Goal: Task Accomplishment & Management: Manage account settings

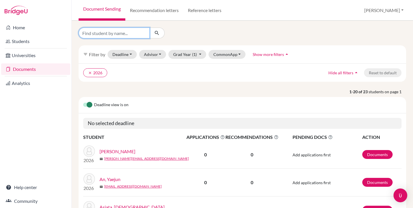
click at [127, 35] on input "Find student by name..." at bounding box center [113, 33] width 71 height 11
type input "park"
click button "submit" at bounding box center [156, 33] width 15 height 11
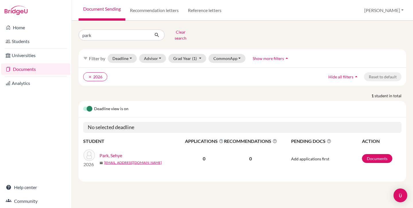
click at [108, 152] on link "Park, Sehye" at bounding box center [110, 155] width 23 height 7
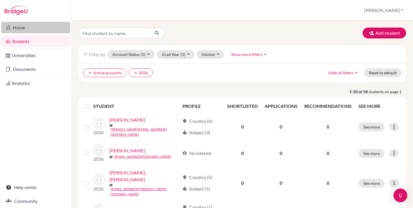
click at [22, 31] on link "Home" at bounding box center [35, 27] width 69 height 11
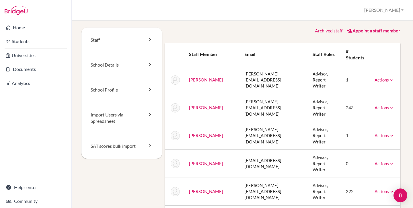
scroll to position [5, 0]
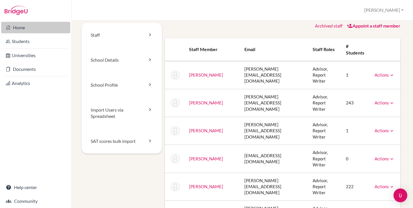
click at [31, 28] on link "Home" at bounding box center [35, 27] width 69 height 11
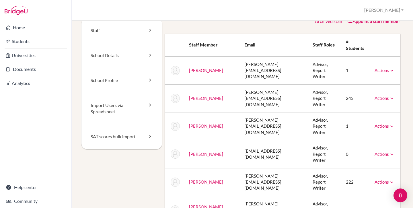
scroll to position [10, 0]
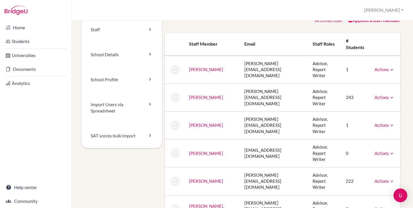
click at [76, 15] on div "School Settings > Staff Diana Profile School Settings Admin Schools Users Commo…" at bounding box center [242, 10] width 341 height 21
click at [22, 27] on link "Home" at bounding box center [35, 27] width 69 height 11
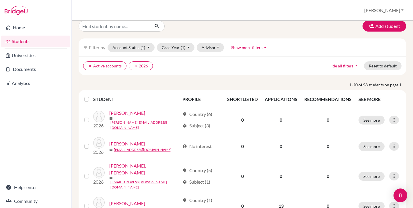
scroll to position [8, 0]
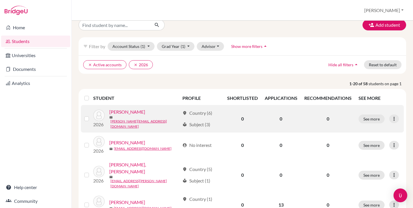
click at [125, 115] on link "[PERSON_NAME]" at bounding box center [127, 111] width 36 height 7
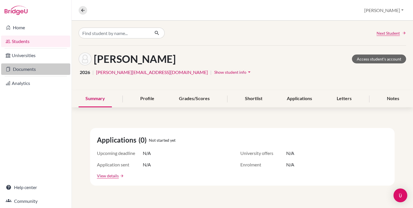
click at [25, 70] on link "Documents" at bounding box center [35, 68] width 69 height 11
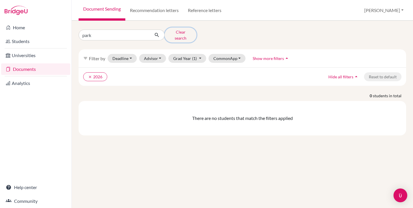
click at [176, 34] on button "Clear search" at bounding box center [180, 35] width 32 height 15
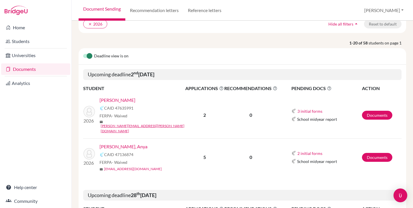
scroll to position [48, 0]
click at [401, 195] on img "Open Intercom Messenger" at bounding box center [399, 194] width 7 height 7
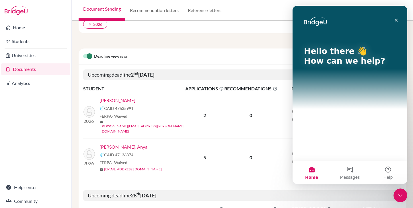
scroll to position [0, 0]
click at [358, 172] on button "Messages" at bounding box center [349, 172] width 38 height 23
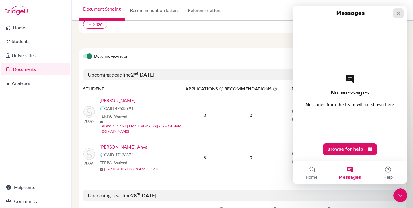
click at [400, 13] on div "Close" at bounding box center [398, 13] width 10 height 10
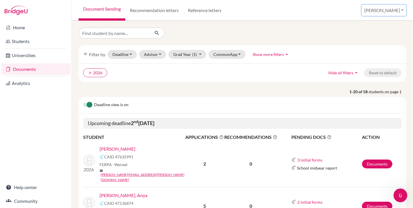
click at [394, 11] on button "[PERSON_NAME]" at bounding box center [383, 10] width 44 height 11
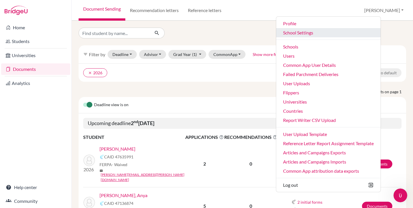
click at [323, 34] on link "School Settings" at bounding box center [328, 32] width 104 height 9
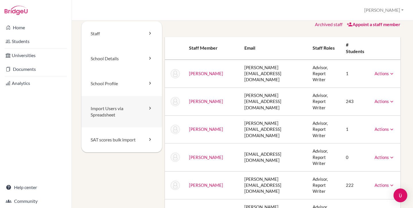
scroll to position [7, 0]
click at [116, 114] on link "Import Users via Spreadsheet" at bounding box center [121, 111] width 81 height 32
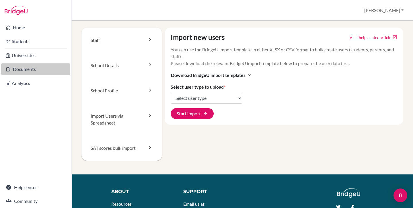
click at [38, 67] on link "Documents" at bounding box center [35, 68] width 69 height 11
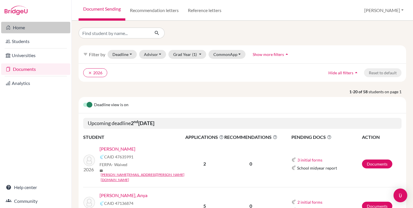
click at [23, 29] on link "Home" at bounding box center [35, 27] width 69 height 11
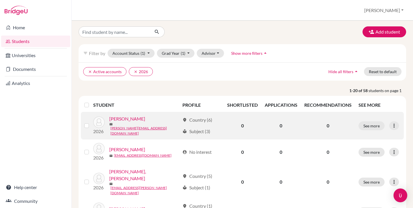
scroll to position [6, 0]
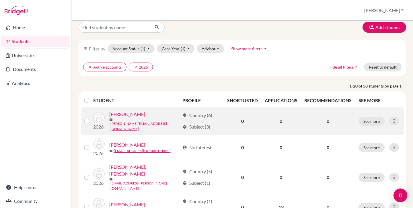
click at [119, 117] on link "[PERSON_NAME]" at bounding box center [127, 114] width 36 height 7
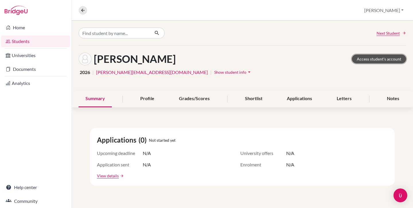
click at [381, 59] on link "Access student's account" at bounding box center [379, 58] width 54 height 9
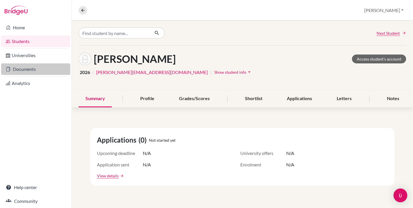
click at [14, 68] on link "Documents" at bounding box center [35, 68] width 69 height 11
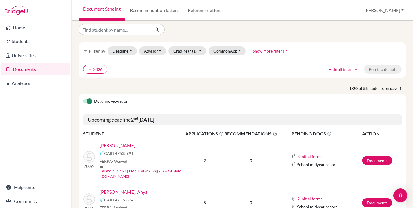
scroll to position [4, 0]
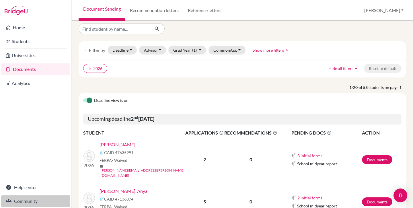
click at [26, 201] on link "Community" at bounding box center [35, 200] width 69 height 11
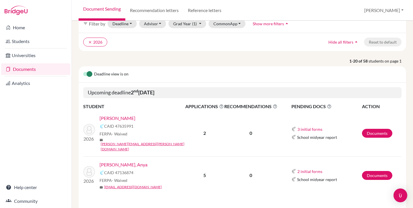
scroll to position [0, 0]
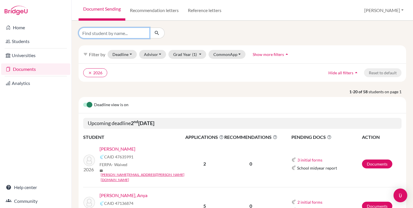
click at [101, 33] on input "Find student by name..." at bounding box center [113, 33] width 71 height 11
type input "pr"
click button "submit" at bounding box center [156, 33] width 15 height 11
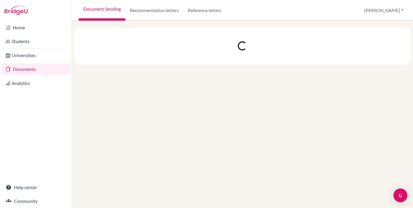
click at [90, 58] on div at bounding box center [242, 46] width 336 height 37
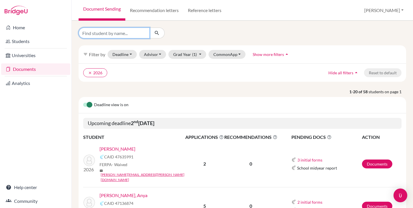
click at [117, 34] on input "Find student by name..." at bounding box center [113, 33] width 71 height 11
type input "pr"
click button "submit" at bounding box center [156, 33] width 15 height 11
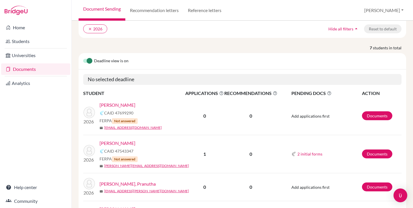
scroll to position [54, 0]
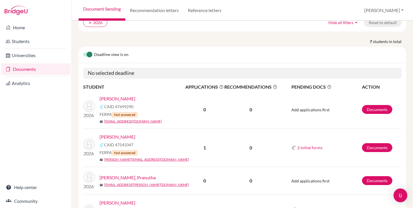
click at [113, 133] on link "[PERSON_NAME]" at bounding box center [117, 136] width 36 height 7
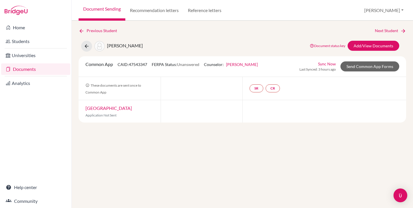
click at [331, 63] on link "Sync Now" at bounding box center [327, 64] width 18 height 6
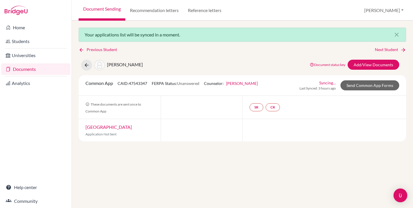
drag, startPoint x: 130, startPoint y: 66, endPoint x: 148, endPoint y: 64, distance: 17.9
click at [148, 64] on div "Majumdar, Pramit Document status key TR Requirement. Document not uploaded yet.…" at bounding box center [242, 65] width 336 height 11
copy span "[PERSON_NAME]"
click at [19, 40] on link "Students" at bounding box center [35, 41] width 69 height 11
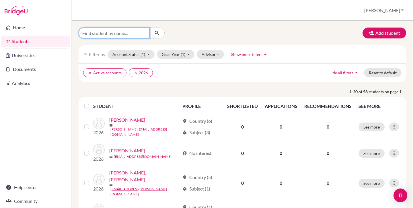
click at [116, 36] on input "Find student by name..." at bounding box center [113, 33] width 71 height 11
paste input "[PERSON_NAME]"
type input "[PERSON_NAME]"
click button "submit" at bounding box center [156, 33] width 15 height 11
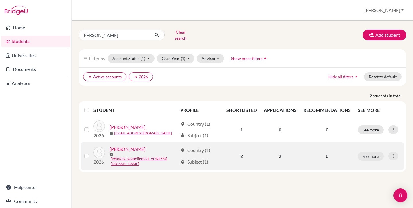
click at [127, 148] on link "[PERSON_NAME]" at bounding box center [127, 149] width 36 height 7
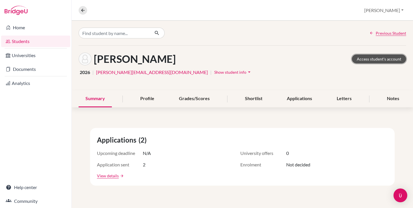
click at [363, 59] on link "Access student's account" at bounding box center [379, 58] width 54 height 9
click at [31, 42] on link "Students" at bounding box center [35, 41] width 69 height 11
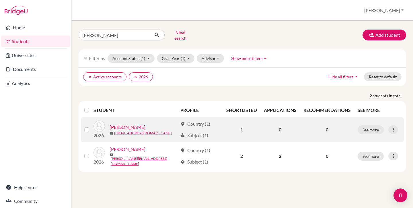
click at [134, 123] on link "[PERSON_NAME]" at bounding box center [127, 126] width 36 height 7
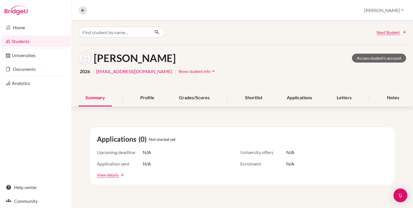
scroll to position [1, 0]
click at [380, 58] on link "Access student's account" at bounding box center [379, 57] width 54 height 9
